Goal: Obtain resource: Download file/media

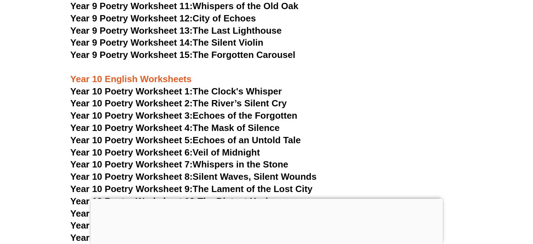
scroll to position [5020, 0]
click at [213, 86] on link "Year 10 Poetry Worksheet 1: The Clock's Whisper" at bounding box center [176, 91] width 212 height 11
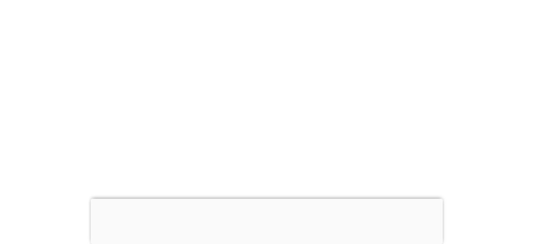
scroll to position [1820, 0]
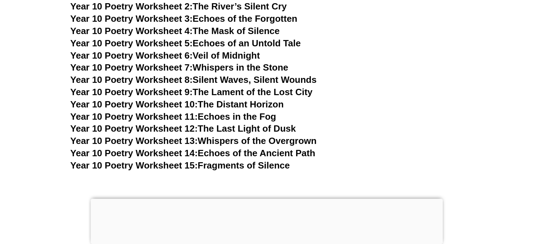
scroll to position [5127, 0]
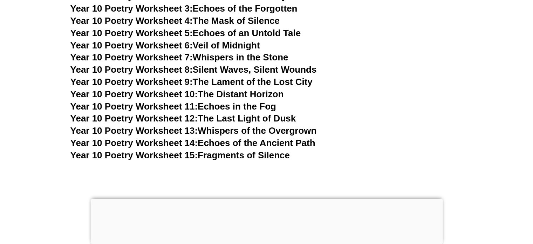
click at [256, 137] on link "Year 10 Poetry Worksheet 14: Echoes of the Ancient Path" at bounding box center [192, 142] width 245 height 11
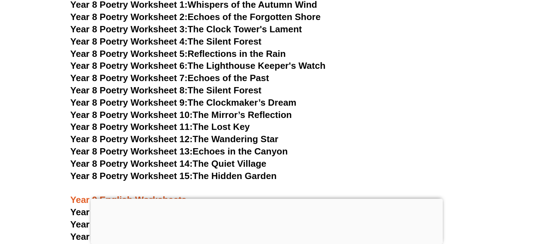
scroll to position [4675, 0]
